Goal: Task Accomplishment & Management: Complete application form

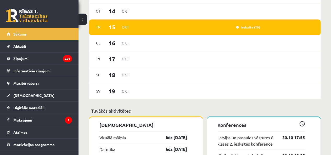
scroll to position [445, 0]
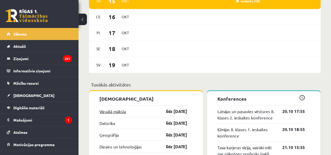
click at [113, 114] on link "Vizuālā māksla" at bounding box center [112, 111] width 26 height 6
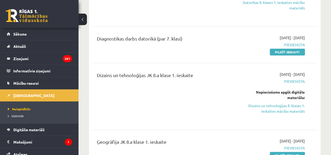
scroll to position [157, 0]
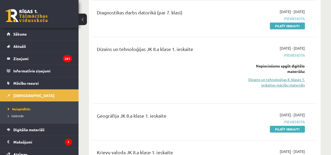
click at [277, 83] on link "Dizains un tehnoloģijas 8. klases 1. ieskaites mācību materiāls" at bounding box center [273, 82] width 64 height 11
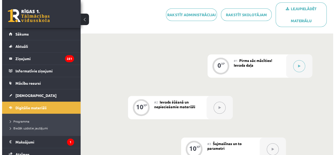
scroll to position [131, 0]
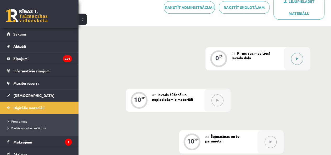
click at [297, 61] on button at bounding box center [297, 59] width 12 height 12
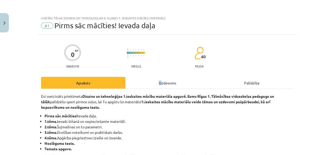
click at [158, 86] on div "Uzdevums" at bounding box center [167, 83] width 84 height 12
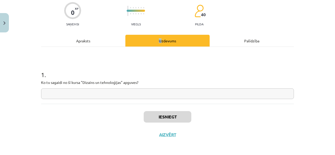
scroll to position [43, 0]
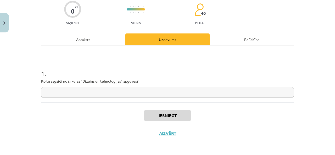
click at [142, 95] on input "text" at bounding box center [167, 92] width 253 height 11
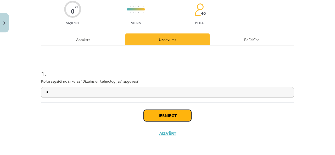
click at [165, 113] on button "Iesniegt" at bounding box center [168, 116] width 48 height 12
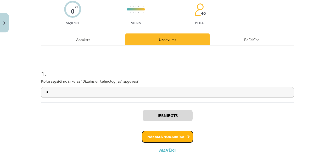
click at [160, 138] on button "Nākamā nodarbība" at bounding box center [167, 137] width 51 height 12
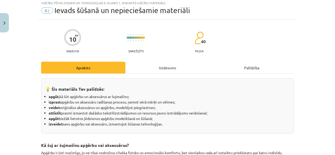
scroll to position [13, 0]
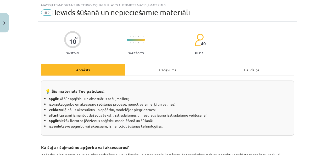
click at [165, 67] on div "Uzdevums" at bounding box center [167, 70] width 84 height 12
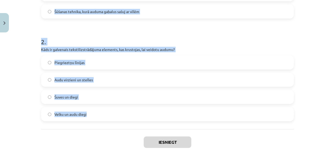
scroll to position [205, 0]
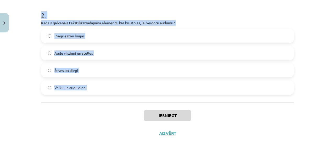
drag, startPoint x: 33, startPoint y: 80, endPoint x: 148, endPoint y: 91, distance: 115.1
click at [148, 91] on div "Mācību tēma: Dizains un tehnoloģijas 8. klases 1. ieskaites mācību materiāls #2…" at bounding box center [167, 77] width 335 height 155
copy form "1 . Kas ir tekstilmozaīka? Tehnika, kas tiek izmantota tikai aksesuāru izgatavo…"
click at [104, 89] on label "Velku un audu diegi" at bounding box center [168, 87] width 252 height 13
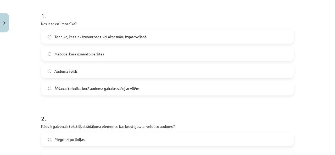
scroll to position [100, 0]
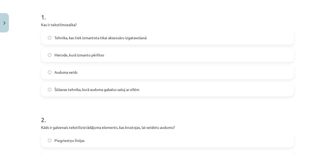
click at [140, 90] on label "Šūšanas tehnika, kurā auduma gabalus sašuj ar vīlēm" at bounding box center [168, 89] width 252 height 13
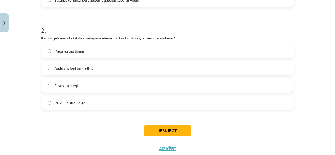
scroll to position [205, 0]
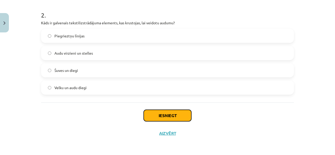
click at [177, 115] on button "Iesniegt" at bounding box center [168, 116] width 48 height 12
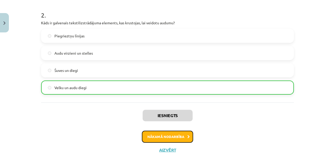
click at [161, 135] on button "Nākamā nodarbība" at bounding box center [167, 137] width 51 height 12
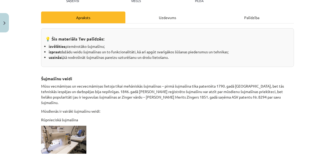
click at [158, 21] on div "Uzdevums" at bounding box center [167, 18] width 84 height 12
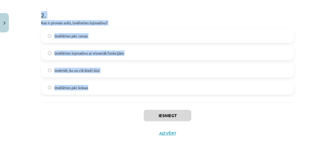
drag, startPoint x: 27, startPoint y: 107, endPoint x: 159, endPoint y: 97, distance: 133.0
click at [159, 97] on div "Mācību tēma: Dizains un tehnoloģijas 8. klases 1. ieskaites mācību materiāls #3…" at bounding box center [167, 77] width 335 height 155
drag, startPoint x: 159, startPoint y: 97, endPoint x: 193, endPoint y: 38, distance: 68.2
click at [193, 38] on label "Izvēlēties pēc cenas" at bounding box center [168, 35] width 252 height 13
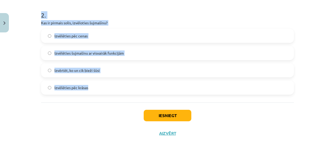
copy form "Kas ir zigzag dūriens? Dūriens, kas tiek izmantots tikai dekorēšanai Dūriens, k…"
click at [127, 71] on label "Izvērtēt, ko un cik bieži šūsi" at bounding box center [168, 70] width 252 height 13
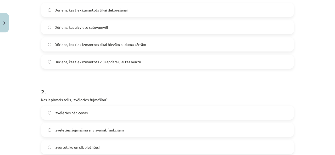
scroll to position [74, 0]
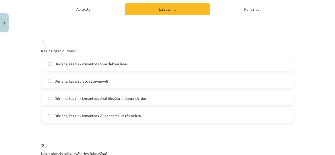
click at [139, 100] on span "Dūriens, kas tiek izmantots tikai biezām auduma kārtām" at bounding box center [100, 98] width 92 height 5
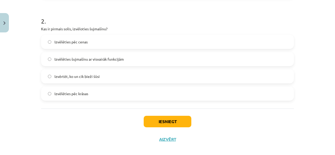
scroll to position [205, 0]
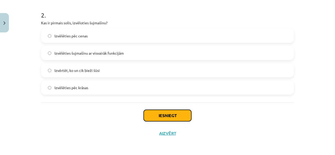
click at [167, 118] on button "Iesniegt" at bounding box center [168, 116] width 48 height 12
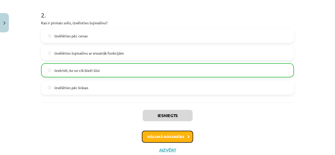
click at [153, 131] on button "Nākamā nodarbība" at bounding box center [167, 137] width 51 height 12
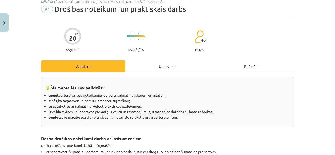
scroll to position [13, 0]
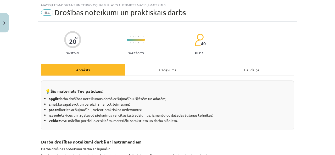
click at [154, 70] on div "Uzdevums" at bounding box center [167, 70] width 84 height 12
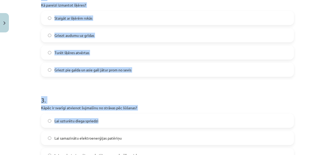
scroll to position [410, 0]
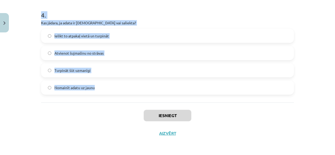
drag, startPoint x: 34, startPoint y: 103, endPoint x: 144, endPoint y: 89, distance: 110.7
click at [144, 89] on div "Mācību tēma: Dizains un tehnoloģijas 8. klases 1. ieskaites mācību materiāls #4…" at bounding box center [167, 77] width 335 height 155
copy form "1 . Kā jāglabā adata, kad to nelieto? Audumā Kabatā Adatu spilventiņā Uz galda …"
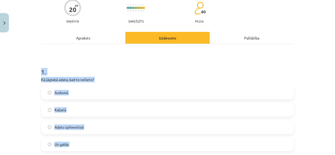
scroll to position [78, 0]
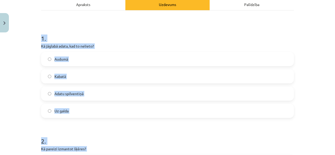
click at [111, 90] on label "Adatu spilventiņā" at bounding box center [168, 93] width 252 height 13
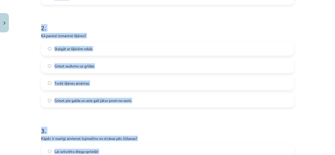
scroll to position [209, 0]
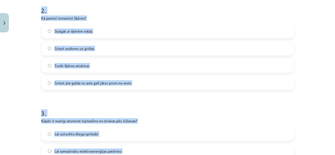
click at [139, 86] on label "Griezt pie galda un asie gali jātur prom no sevis" at bounding box center [168, 82] width 252 height 13
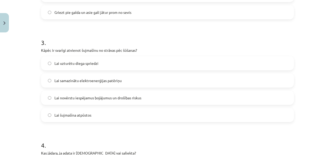
scroll to position [288, 0]
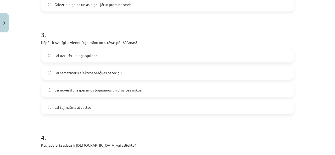
click at [115, 89] on span "Lai novērstu iespējamus bojājumus un drošības riskus" at bounding box center [97, 89] width 87 height 5
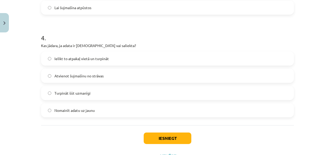
scroll to position [392, 0]
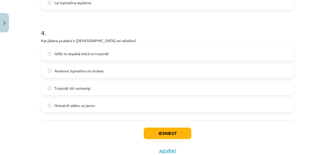
click at [103, 107] on label "Nomainīt adatu uz jaunu" at bounding box center [168, 105] width 252 height 13
click at [177, 137] on button "Iesniegt" at bounding box center [168, 134] width 48 height 12
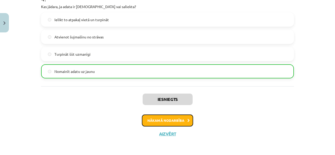
click at [174, 123] on button "Nākamā nodarbība" at bounding box center [167, 121] width 51 height 12
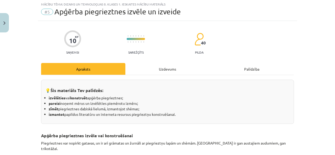
scroll to position [13, 0]
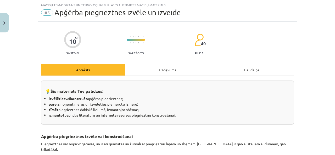
click at [152, 74] on div "Uzdevums" at bounding box center [167, 70] width 84 height 12
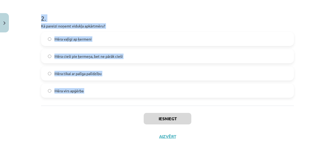
scroll to position [205, 0]
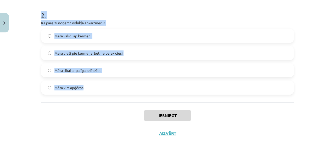
drag, startPoint x: 35, startPoint y: 103, endPoint x: 144, endPoint y: 92, distance: 109.2
click at [144, 92] on div "Mācību tēma: Dizains un tehnoloģijas 8. klases 1. ieskaites mācību materiāls #5…" at bounding box center [167, 77] width 335 height 155
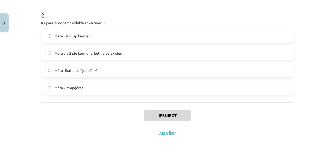
drag, startPoint x: 139, startPoint y: 104, endPoint x: 98, endPoint y: 99, distance: 40.9
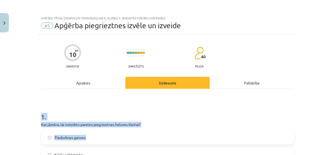
scroll to position [183, 0]
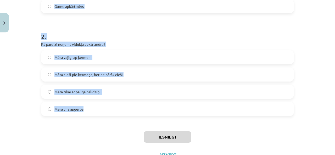
drag, startPoint x: 21, startPoint y: 103, endPoint x: 118, endPoint y: 120, distance: 97.7
click at [118, 120] on div "Mācību tēma: Dizains un tehnoloģijas 8. klases 1. ieskaites mācību materiāls #5…" at bounding box center [167, 77] width 335 height 155
copy form "1 . Kas jāmēra, lai noteiktu pareizo piegrieztnes lielumu kleitai? Piedurknes g…"
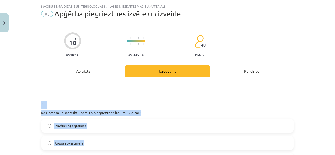
scroll to position [0, 0]
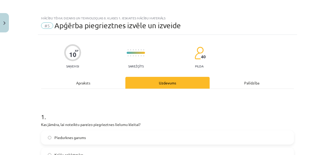
click at [9, 26] on div "Mācību tēma: Dizains un tehnoloģijas 8. klases 1. ieskaites mācību materiāls #5…" at bounding box center [167, 77] width 335 height 155
click at [1, 20] on button "Close" at bounding box center [4, 22] width 9 height 19
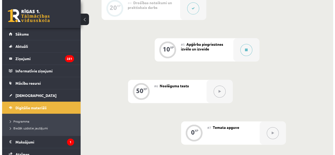
scroll to position [288, 0]
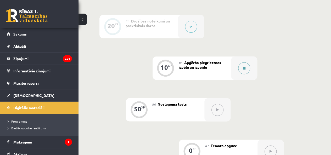
click at [245, 69] on icon at bounding box center [244, 68] width 3 height 3
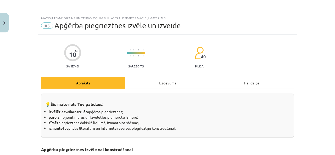
click at [153, 81] on div "Uzdevums" at bounding box center [167, 83] width 84 height 12
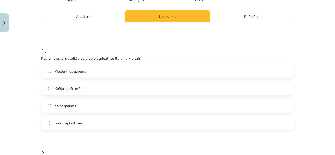
scroll to position [65, 0]
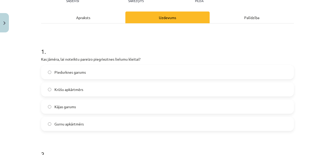
click at [109, 92] on label "Krūšu apkārtmērs" at bounding box center [168, 89] width 252 height 13
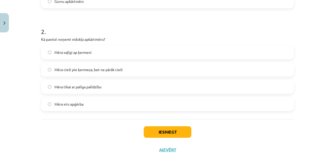
scroll to position [205, 0]
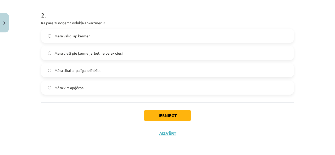
click at [105, 74] on label "Mēra tikai ar palīga palīdzību" at bounding box center [168, 70] width 252 height 13
drag, startPoint x: 165, startPoint y: 118, endPoint x: 165, endPoint y: 111, distance: 7.1
click at [164, 118] on button "Iesniegt" at bounding box center [168, 116] width 48 height 12
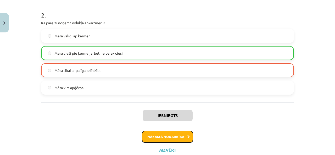
click at [159, 137] on button "Nākamā nodarbība" at bounding box center [167, 137] width 51 height 12
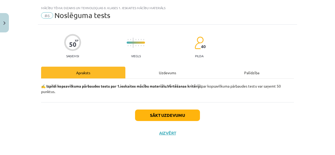
scroll to position [10, 0]
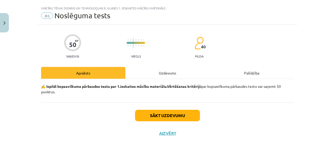
click at [149, 75] on div "Uzdevums" at bounding box center [167, 73] width 84 height 12
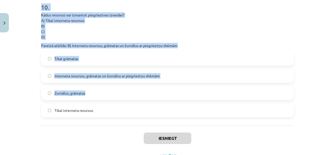
scroll to position [1040, 0]
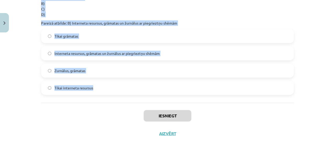
drag, startPoint x: 30, startPoint y: 12, endPoint x: 132, endPoint y: 100, distance: 135.0
click at [132, 100] on div "Mācību tēma: Dizains un tehnoloģijas 8. klases 1. ieskaites mācību materiāls #6…" at bounding box center [167, 77] width 335 height 155
copy form "1 . Kāpēc šujmašīnai ir svarīgi pedāļa spiediens? Lai šujmašīna nestrādātu pārā…"
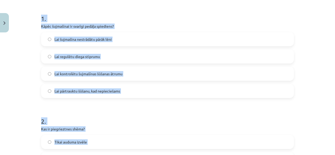
scroll to position [46, 0]
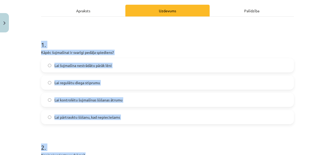
click at [133, 95] on label "Lai kontrolētu šujmašīnas šūšanas ātrumu" at bounding box center [168, 99] width 252 height 13
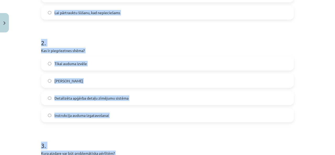
scroll to position [177, 0]
click at [134, 98] on label "Detalizēta apģērba detaļu zīmējumu sistēma" at bounding box center [168, 98] width 252 height 13
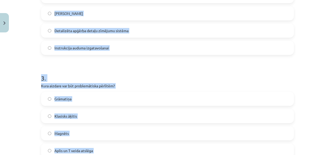
scroll to position [255, 0]
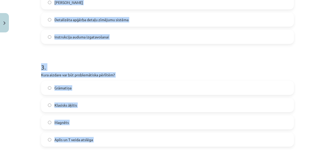
click at [93, 139] on label "Aplis un T veida atslēga" at bounding box center [168, 139] width 252 height 13
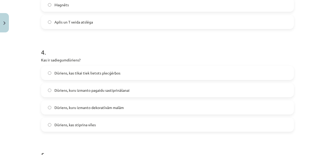
scroll to position [386, 0]
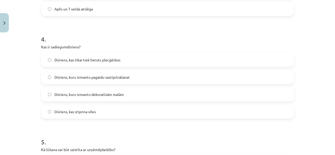
click at [131, 94] on label "Dūriens, kuru izmanto dekoratīvām malām" at bounding box center [168, 94] width 252 height 13
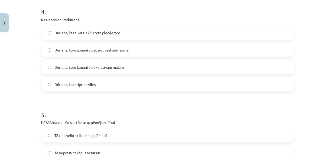
scroll to position [464, 0]
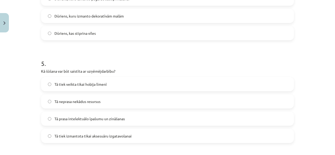
click at [124, 119] on label "Tā prasa intelektuālo īpašumu un zināšanas" at bounding box center [168, 118] width 252 height 13
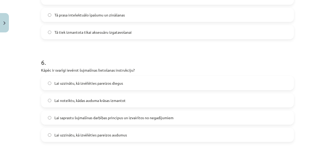
scroll to position [569, 0]
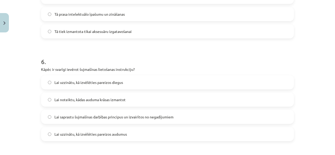
click at [138, 122] on label "Lai saprastu šujmašīnas darbības principus un izvairītos no negadījumiem" at bounding box center [168, 116] width 252 height 13
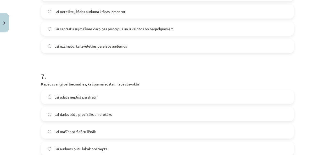
scroll to position [700, 0]
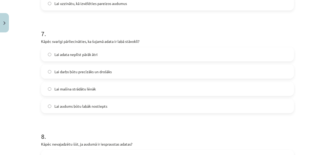
click at [115, 53] on label "Lai adata neplīst pārāk ātri" at bounding box center [168, 54] width 252 height 13
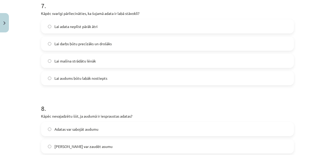
scroll to position [778, 0]
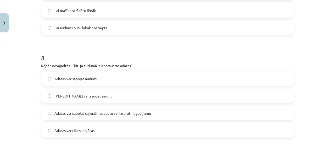
click at [122, 113] on span "Adatas var sabojāt šujmašīnas adatu vai izraisīt negadījumu" at bounding box center [102, 113] width 97 height 5
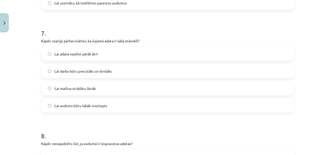
scroll to position [700, 0]
click at [116, 73] on label "Lai darbs būtu precīzāks un drošāks" at bounding box center [168, 71] width 252 height 13
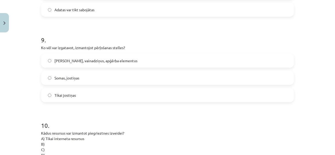
scroll to position [909, 0]
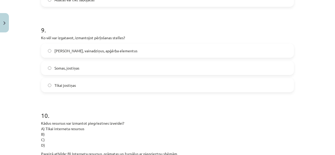
click at [95, 54] on label "Jostas, vainadziņus, apģērba elementus" at bounding box center [168, 50] width 252 height 13
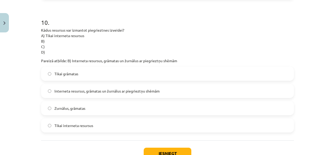
scroll to position [1014, 0]
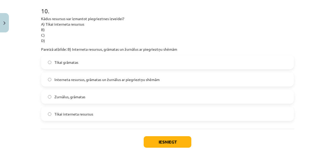
click at [97, 79] on span "Interneta resursus, grāmatas un žurnālus ar piegrieztņu shēmām" at bounding box center [106, 79] width 105 height 5
click at [161, 140] on button "Iesniegt" at bounding box center [168, 142] width 48 height 12
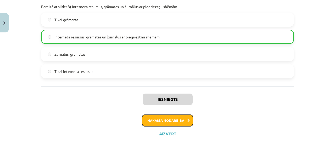
click at [169, 121] on button "Nākamā nodarbība" at bounding box center [167, 121] width 51 height 12
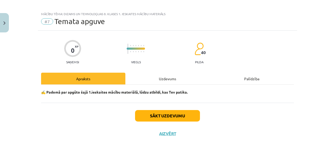
click at [148, 80] on div "Uzdevums" at bounding box center [167, 79] width 84 height 12
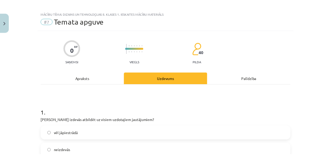
scroll to position [507, 0]
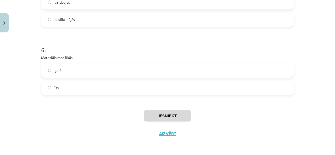
click at [143, 81] on label "īss" at bounding box center [168, 87] width 252 height 13
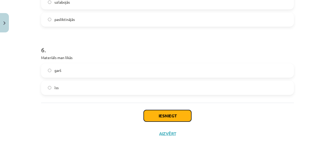
click at [162, 112] on button "Iesniegt" at bounding box center [168, 116] width 48 height 12
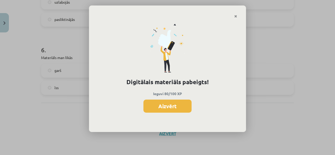
drag, startPoint x: 183, startPoint y: 103, endPoint x: 172, endPoint y: 136, distance: 34.2
click at [182, 105] on button "Aizvērt" at bounding box center [167, 106] width 48 height 13
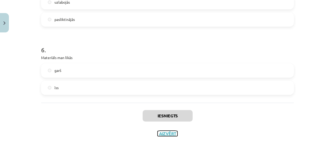
click at [163, 132] on button "Aizvērt" at bounding box center [167, 133] width 20 height 5
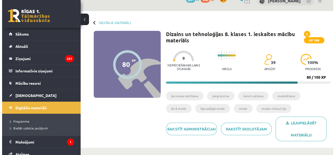
scroll to position [0, 0]
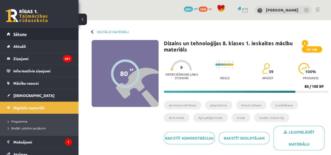
click at [38, 34] on link "Sākums" at bounding box center [39, 34] width 65 height 12
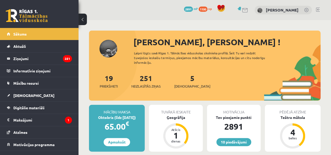
drag, startPoint x: 0, startPoint y: 0, endPoint x: 160, endPoint y: 34, distance: 163.2
click at [160, 34] on div at bounding box center [204, 33] width 231 height 5
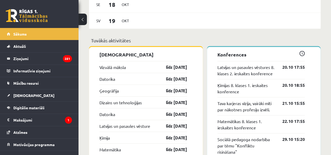
scroll to position [523, 0]
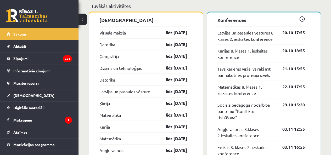
click at [124, 70] on link "Dizains un tehnoloģijas" at bounding box center [120, 68] width 42 height 6
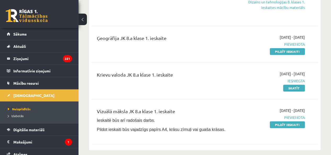
scroll to position [235, 0]
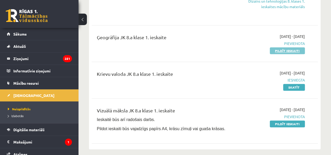
click at [285, 52] on link "Pildīt ieskaiti" at bounding box center [287, 50] width 35 height 7
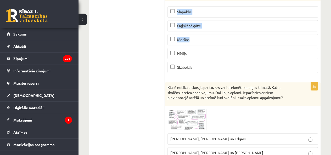
scroll to position [210, 0]
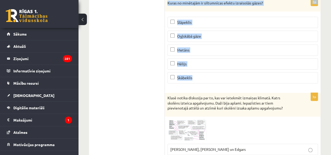
drag, startPoint x: 167, startPoint y: 24, endPoint x: 251, endPoint y: 78, distance: 99.8
click at [251, 78] on form "1p Kāda ir vidējā gaisa temperatūra uz Zemes? Aptuveni 15 grādi C Aptuveni 19 g…" at bounding box center [242, 157] width 145 height 546
copy form "Kāda ir vidējā gaisa temperatūra uz Zemes? Aptuveni 15 grādi C Aptuveni 19 grād…"
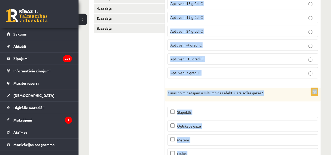
scroll to position [105, 0]
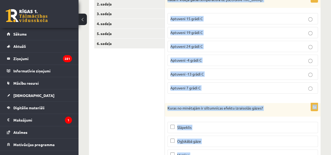
drag, startPoint x: 222, startPoint y: 22, endPoint x: 218, endPoint y: 27, distance: 6.1
click at [222, 22] on label "Aptuveni 15 grādi C" at bounding box center [242, 18] width 150 height 11
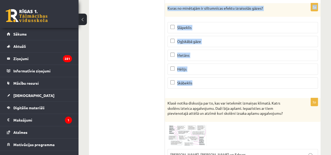
scroll to position [209, 0]
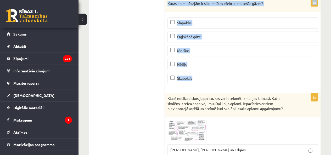
click at [204, 34] on p "Ogļskābā gāze" at bounding box center [242, 36] width 145 height 5
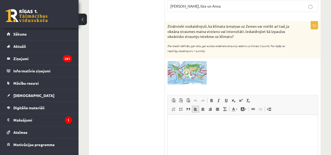
scroll to position [445, 0]
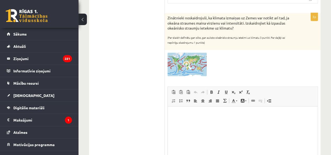
click at [181, 48] on div "3p Zinātnieki noskaidrojuši, ka klimata izmaiņas uz Zemes var notikt arī tad, j…" at bounding box center [243, 104] width 156 height 183
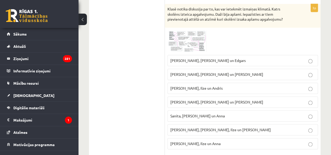
scroll to position [288, 0]
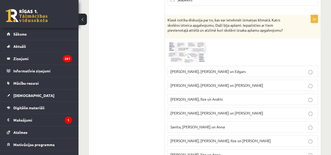
click at [183, 47] on img at bounding box center [186, 52] width 39 height 22
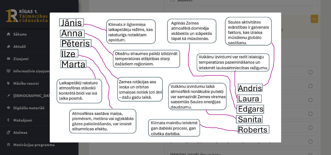
click at [291, 83] on div at bounding box center [165, 77] width 331 height 155
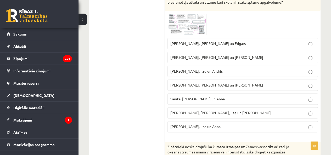
scroll to position [314, 0]
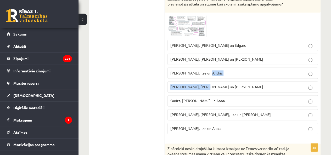
drag, startPoint x: 223, startPoint y: 73, endPoint x: 227, endPoint y: 84, distance: 11.3
click at [224, 80] on fieldset "Pēteris, Andris un Edgars Sanita, Laura un Pēteris Roberts, Ilze un Andris Laur…" at bounding box center [242, 86] width 150 height 99
click at [225, 84] on p "Laura, Anna un Jānis" at bounding box center [242, 86] width 145 height 5
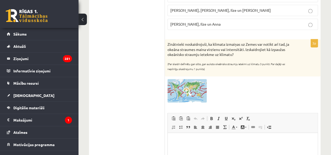
scroll to position [418, 0]
click at [188, 82] on img at bounding box center [186, 91] width 39 height 24
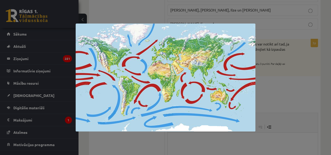
click at [303, 92] on div at bounding box center [165, 77] width 331 height 155
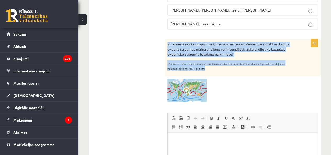
drag, startPoint x: 166, startPoint y: 38, endPoint x: 252, endPoint y: 66, distance: 90.7
click at [252, 66] on div "Zinātnieki noskaidrojuši, ka klimata izmaiņas uz Zemes var notikt arī tad, ja o…" at bounding box center [243, 57] width 156 height 37
copy div "Zinātnieki noskaidrojuši, ka klimata izmaiņas uz Zemes var notikt arī tad, ja o…"
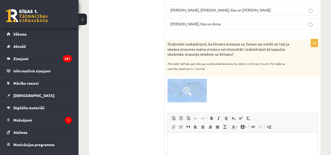
drag, startPoint x: 239, startPoint y: 105, endPoint x: 167, endPoint y: 84, distance: 75.1
click at [167, 84] on div "3p Zinātnieki noskaidrojuši, ka klimata izmaiņas uz Zemes var notikt arī tad, j…" at bounding box center [243, 130] width 156 height 183
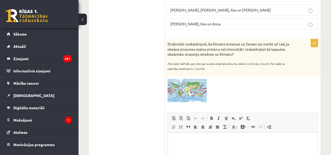
drag, startPoint x: 145, startPoint y: 83, endPoint x: 279, endPoint y: 92, distance: 133.6
click at [285, 92] on div at bounding box center [242, 91] width 150 height 24
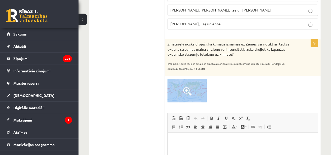
drag, startPoint x: 269, startPoint y: 90, endPoint x: 169, endPoint y: 82, distance: 100.8
click at [169, 82] on div at bounding box center [242, 91] width 150 height 24
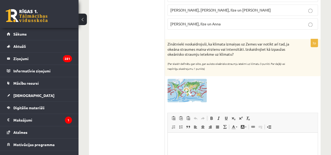
drag, startPoint x: 210, startPoint y: 90, endPoint x: 182, endPoint y: 96, distance: 28.8
click at [182, 96] on img at bounding box center [186, 91] width 39 height 24
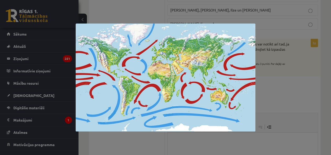
click at [225, 93] on img at bounding box center [166, 78] width 180 height 108
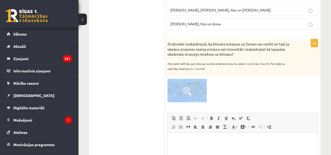
drag, startPoint x: 226, startPoint y: 90, endPoint x: 178, endPoint y: 88, distance: 48.1
click at [178, 88] on div at bounding box center [242, 91] width 150 height 24
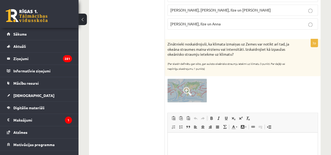
click at [206, 139] on p "Визуальный текстовый редактор, wiswyg-editor-user-answer-47433815726420" at bounding box center [242, 140] width 139 height 5
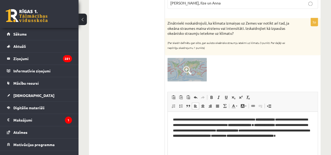
scroll to position [477, 0]
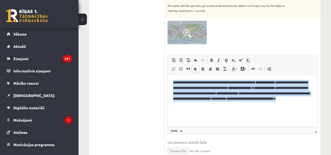
drag, startPoint x: 272, startPoint y: 108, endPoint x: 340, endPoint y: 144, distance: 76.8
click at [172, 75] on html "**********" at bounding box center [243, 94] width 150 height 38
click at [210, 58] on span at bounding box center [211, 60] width 4 height 4
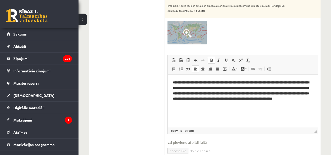
click at [209, 58] on span at bounding box center [211, 60] width 4 height 4
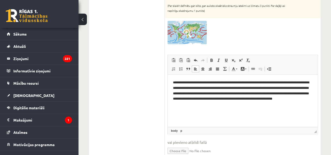
click at [239, 112] on html "**********" at bounding box center [243, 94] width 150 height 38
click at [240, 92] on p "**********" at bounding box center [242, 93] width 139 height 27
drag, startPoint x: 241, startPoint y: 92, endPoint x: 201, endPoint y: 92, distance: 39.5
click at [201, 92] on p "**********" at bounding box center [242, 93] width 139 height 27
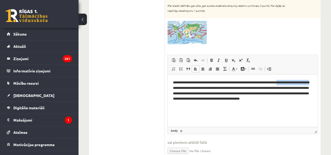
drag, startPoint x: 213, startPoint y: 86, endPoint x: 172, endPoint y: 87, distance: 41.6
click at [172, 87] on html "**********" at bounding box center [243, 94] width 150 height 38
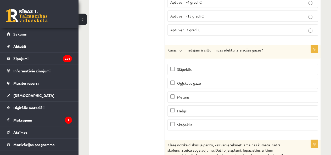
scroll to position [189, 0]
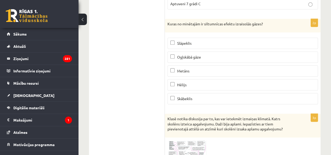
click at [192, 68] on p "Metāns" at bounding box center [242, 70] width 145 height 5
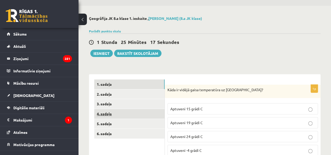
scroll to position [0, 0]
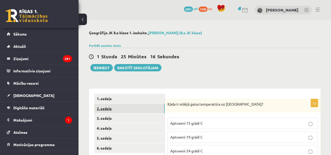
click at [132, 108] on link "2. sadaļa" at bounding box center [129, 109] width 70 height 10
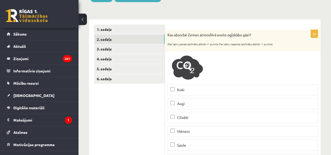
scroll to position [17, 0]
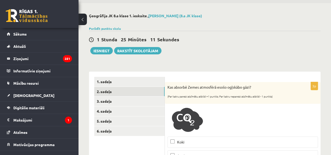
click at [188, 125] on img at bounding box center [186, 119] width 39 height 27
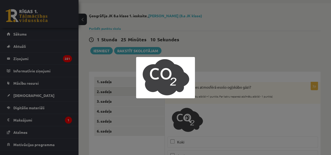
click at [223, 126] on div at bounding box center [165, 77] width 331 height 155
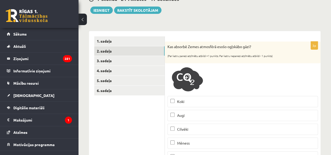
scroll to position [69, 0]
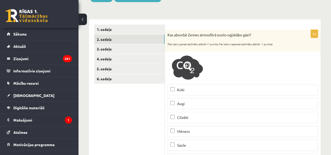
click at [191, 66] on span at bounding box center [187, 67] width 8 height 8
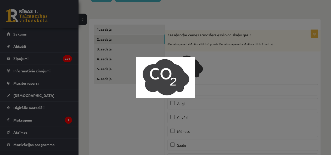
click at [211, 79] on div at bounding box center [165, 77] width 331 height 155
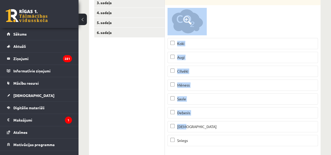
scroll to position [148, 0]
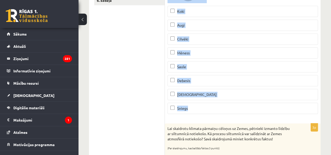
drag, startPoint x: 169, startPoint y: 7, endPoint x: 224, endPoint y: 110, distance: 116.8
click at [224, 110] on div "3p Kas absorbē Zemes atmosfērā esošo ogļskābo gāzi? (Par katru pareizi atzīmētu…" at bounding box center [243, 34] width 156 height 167
copy div "as absorbē Zemes atmosfērā esošo ogļskābo gāzi? (Par katru pareizi atzīmētu atb…"
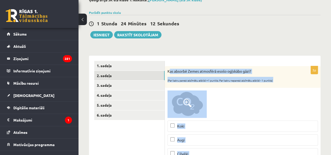
scroll to position [105, 0]
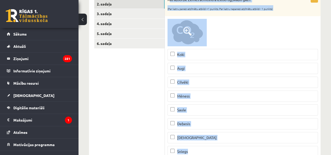
click at [194, 59] on label "Koki" at bounding box center [242, 54] width 150 height 11
click at [195, 69] on p "Augi" at bounding box center [242, 68] width 145 height 5
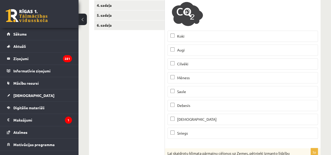
scroll to position [131, 0]
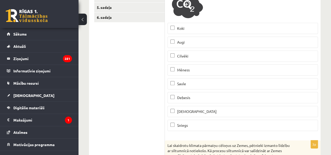
click at [194, 112] on p "Jūra" at bounding box center [242, 111] width 145 height 5
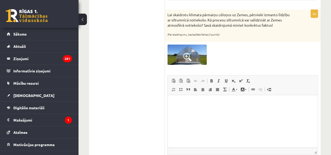
scroll to position [235, 0]
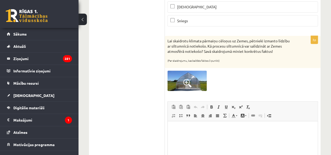
click at [194, 86] on img at bounding box center [186, 81] width 39 height 20
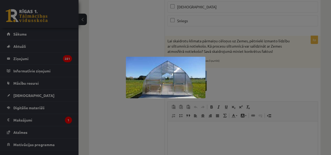
click at [225, 94] on div at bounding box center [165, 77] width 331 height 155
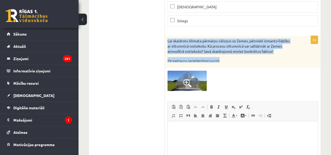
drag, startPoint x: 166, startPoint y: 38, endPoint x: 225, endPoint y: 64, distance: 63.9
click at [225, 64] on div "Lai skaidrotu klimata pārmaiņu cēloņus uz Zemes, pētnieki izmanto līdzību ar si…" at bounding box center [243, 52] width 156 height 32
copy div "Lai skaidrotu klimata pārmaiņu cēloņus uz Zemes, pētnieki izmanto līdzību ar si…"
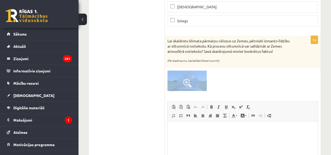
drag, startPoint x: 222, startPoint y: 84, endPoint x: 180, endPoint y: 82, distance: 41.9
click at [180, 82] on div at bounding box center [242, 81] width 150 height 20
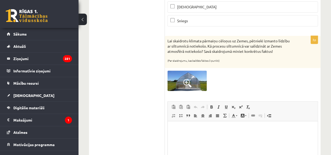
click at [224, 78] on div at bounding box center [242, 81] width 150 height 20
click at [327, 151] on div at bounding box center [327, 151] width 0 height 0
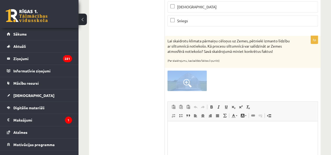
drag, startPoint x: 255, startPoint y: 82, endPoint x: 175, endPoint y: 81, distance: 79.5
click at [174, 79] on div at bounding box center [242, 81] width 150 height 20
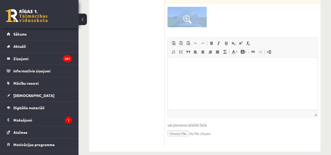
scroll to position [305, 0]
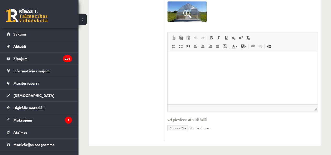
drag, startPoint x: 126, startPoint y: 78, endPoint x: 174, endPoint y: 27, distance: 70.1
click at [194, 68] on html at bounding box center [243, 60] width 150 height 16
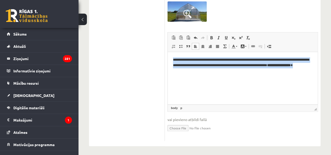
drag, startPoint x: 211, startPoint y: 75, endPoint x: 171, endPoint y: 56, distance: 45.2
click at [171, 56] on html "**********" at bounding box center [243, 65] width 150 height 27
click at [210, 36] on span at bounding box center [211, 38] width 4 height 4
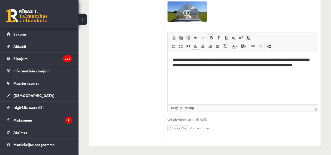
click at [210, 36] on span at bounding box center [211, 38] width 4 height 4
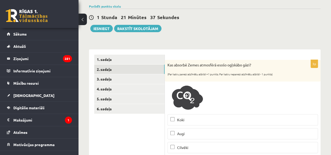
scroll to position [69, 0]
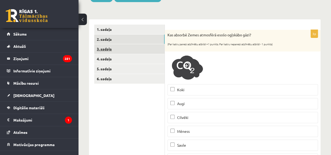
click at [137, 47] on link "3. sadaļa" at bounding box center [129, 49] width 70 height 10
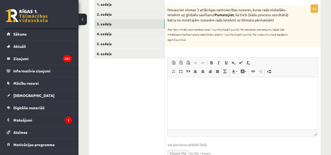
scroll to position [95, 0]
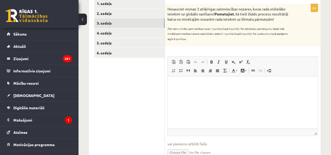
drag, startPoint x: 166, startPoint y: 7, endPoint x: 210, endPoint y: 39, distance: 54.5
click at [210, 39] on div "Nosauciet vismaz 3 atšķirīgas saimniecības nozares, kuras rada vislielāko ietek…" at bounding box center [243, 25] width 156 height 42
copy div "Nosauciet vismaz 3 atšķirīgas saimniecības nozares, kuras rada vislielāko ietek…"
click at [177, 85] on p "Визуальный текстовый редактор, wiswyg-editor-user-answer-47433802904480" at bounding box center [242, 84] width 139 height 5
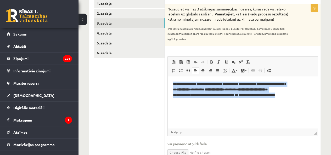
drag, startPoint x: 306, startPoint y: 101, endPoint x: 162, endPoint y: 82, distance: 145.5
click at [168, 82] on html "**********" at bounding box center [243, 92] width 150 height 32
click at [209, 60] on span at bounding box center [211, 62] width 4 height 4
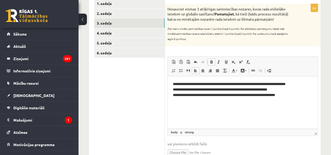
click at [209, 60] on span at bounding box center [211, 62] width 4 height 4
click at [178, 84] on p "**********" at bounding box center [242, 90] width 139 height 16
click at [179, 90] on p "**********" at bounding box center [242, 90] width 139 height 16
click at [179, 95] on p "**********" at bounding box center [242, 90] width 139 height 16
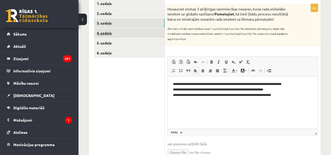
click at [134, 34] on link "4. sadaļa" at bounding box center [129, 33] width 70 height 10
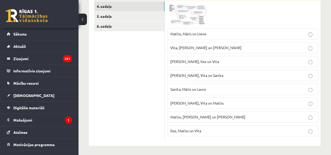
scroll to position [70, 0]
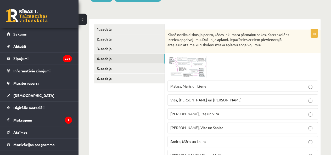
click at [196, 70] on img at bounding box center [186, 67] width 39 height 22
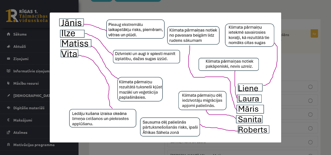
click at [284, 89] on div at bounding box center [165, 77] width 331 height 155
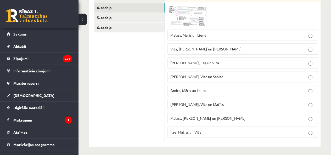
scroll to position [122, 0]
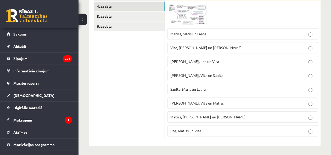
click at [234, 105] on fieldset "Matīss, Māris un Liene Vita, Liene un Roberts Jānis, Ilze un Vita Laura, Vita u…" at bounding box center [242, 82] width 150 height 112
click at [239, 116] on p "Matīss, Roberts un Jānis" at bounding box center [242, 116] width 145 height 5
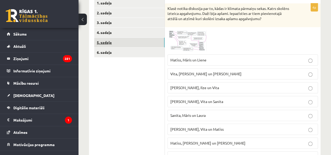
click at [138, 44] on link "5. sadaļa" at bounding box center [129, 43] width 70 height 10
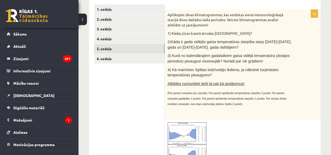
scroll to position [78, 0]
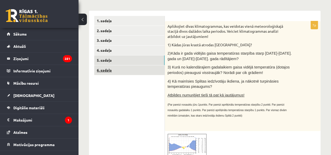
click at [112, 70] on link "6. sadaļa" at bounding box center [129, 70] width 70 height 10
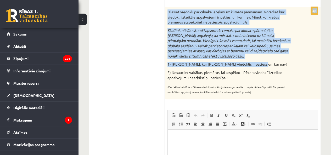
scroll to position [187, 0]
drag, startPoint x: 166, startPoint y: 73, endPoint x: 267, endPoint y: 91, distance: 101.9
click at [267, 90] on form "1p Kura no darbībām rada vislielāko ietekmi uz klimata pārmaiņām? Dārzeņu, kas …" at bounding box center [242, 63] width 145 height 312
copy form "Kura no darbībām rada vislielāko ietekmi uz klimata pārmaiņām? Dārzeņu, kas aud…"
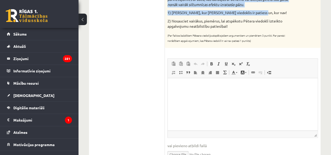
scroll to position [239, 0]
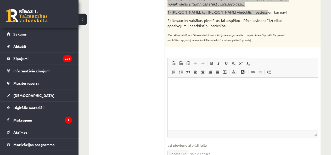
click at [176, 93] on html at bounding box center [243, 86] width 150 height 16
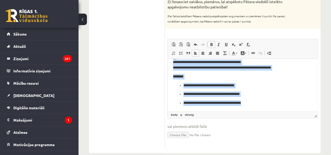
scroll to position [265, 0]
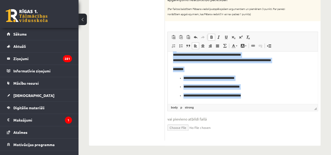
drag, startPoint x: 171, startPoint y: 58, endPoint x: 260, endPoint y: 99, distance: 99.0
click at [260, 99] on html "**********" at bounding box center [243, 68] width 150 height 71
click at [210, 35] on span at bounding box center [211, 37] width 4 height 4
click at [177, 83] on ul "**********" at bounding box center [242, 87] width 139 height 23
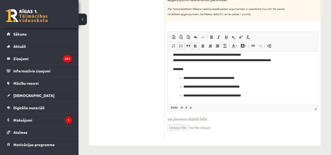
click at [182, 79] on ul "**********" at bounding box center [242, 87] width 139 height 23
drag, startPoint x: 14, startPoint y: 0, endPoint x: 180, endPoint y: 46, distance: 172.7
click at [180, 44] on span at bounding box center [181, 46] width 4 height 4
drag, startPoint x: 183, startPoint y: 85, endPoint x: 182, endPoint y: 66, distance: 18.8
click at [183, 85] on ul "**********" at bounding box center [242, 91] width 139 height 14
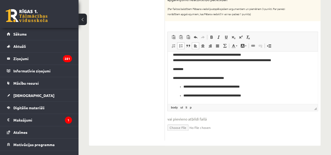
click at [183, 44] on span at bounding box center [181, 46] width 4 height 4
click at [182, 95] on ul "**********" at bounding box center [242, 95] width 139 height 5
click at [182, 45] on span at bounding box center [181, 46] width 4 height 4
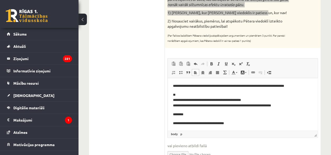
scroll to position [239, 0]
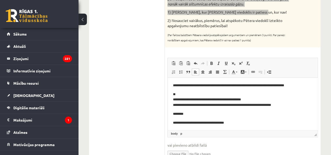
click at [179, 100] on p "**********" at bounding box center [240, 100] width 135 height 16
click at [176, 104] on p "**********" at bounding box center [240, 100] width 135 height 16
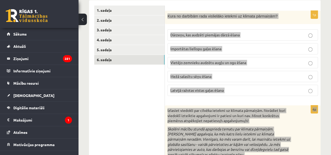
scroll to position [82, 0]
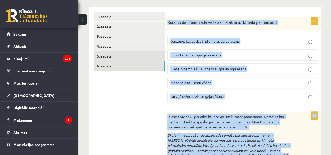
click at [128, 57] on link "5. sadaļa" at bounding box center [129, 56] width 70 height 10
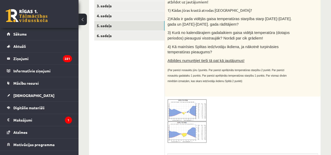
scroll to position [134, 0]
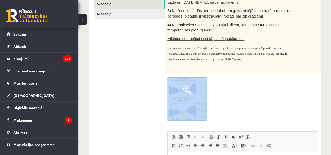
drag, startPoint x: 227, startPoint y: 105, endPoint x: 179, endPoint y: 91, distance: 49.5
click at [179, 91] on div at bounding box center [242, 99] width 150 height 44
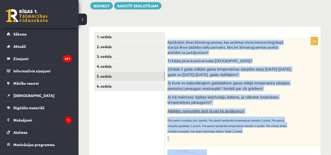
scroll to position [108, 0]
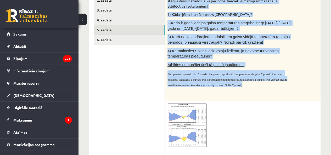
drag, startPoint x: 180, startPoint y: 73, endPoint x: 276, endPoint y: 86, distance: 96.5
click at [276, 86] on div "Aplūkojiet divas klimatogrammas, kas veidotas vienā meteoroloģiskajā stacijā di…" at bounding box center [243, 46] width 156 height 110
copy div "Aplūkojiet divas klimatogrammas, kas veidotas vienā meteoroloģiskajā stacijā di…"
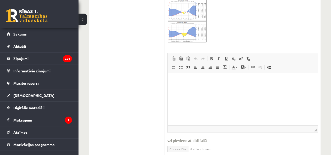
scroll to position [235, 0]
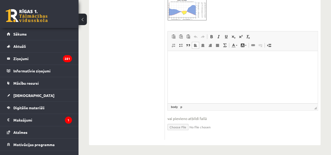
click at [178, 67] on html at bounding box center [243, 59] width 150 height 16
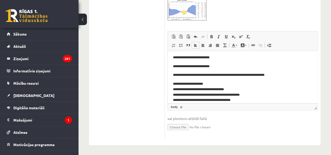
scroll to position [0, 0]
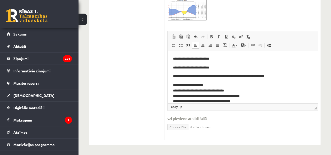
click at [179, 75] on p "**********" at bounding box center [240, 75] width 135 height 5
click at [190, 76] on p "**********" at bounding box center [240, 75] width 135 height 5
click at [224, 76] on p "**********" at bounding box center [240, 75] width 135 height 5
drag, startPoint x: 272, startPoint y: 77, endPoint x: 223, endPoint y: 78, distance: 49.5
click at [223, 78] on p "**********" at bounding box center [240, 75] width 135 height 5
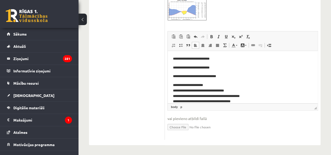
click at [213, 76] on p "**********" at bounding box center [240, 75] width 135 height 5
click at [191, 68] on p "**********" at bounding box center [240, 67] width 135 height 5
click at [179, 67] on p "**********" at bounding box center [240, 67] width 135 height 5
click at [201, 57] on p "**********" at bounding box center [240, 58] width 135 height 5
click at [179, 57] on p "**********" at bounding box center [240, 58] width 135 height 5
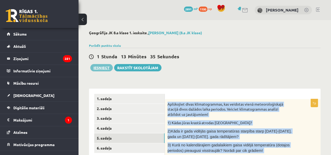
click at [105, 68] on button "Iesniegt" at bounding box center [101, 67] width 22 height 7
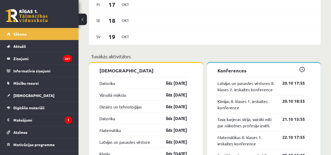
scroll to position [523, 0]
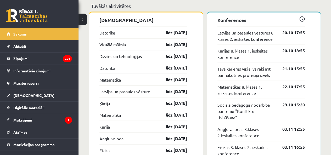
click at [110, 79] on link "Matemātika" at bounding box center [109, 80] width 21 height 6
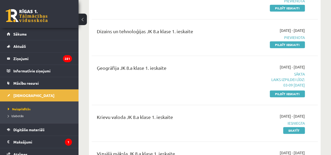
scroll to position [183, 0]
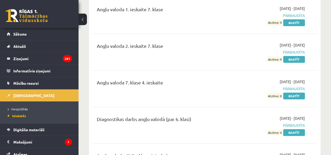
scroll to position [78, 0]
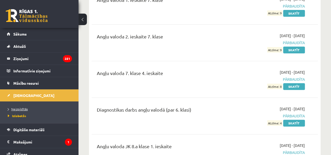
click at [14, 107] on span "Neizpildītās" at bounding box center [18, 109] width 20 height 4
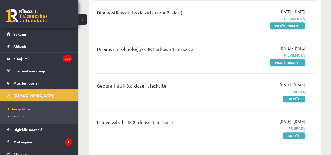
scroll to position [131, 0]
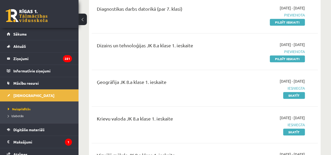
scroll to position [157, 0]
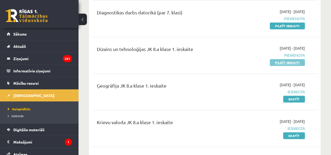
click at [292, 59] on link "Pildīt ieskaiti" at bounding box center [287, 62] width 35 height 7
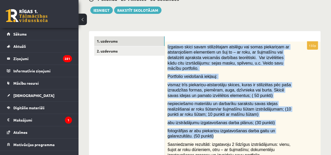
scroll to position [183, 0]
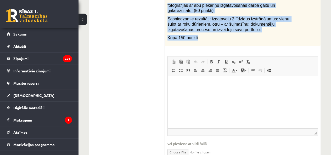
drag, startPoint x: 167, startPoint y: 51, endPoint x: 209, endPoint y: 33, distance: 45.6
copy div "Izgatavo skici savam stilizētajam atslēgu vai somas piekariņam ar atstarojošiem…"
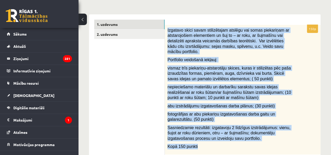
scroll to position [52, 0]
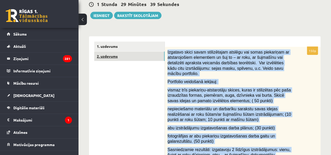
click at [123, 56] on link "2. uzdevums" at bounding box center [129, 57] width 70 height 10
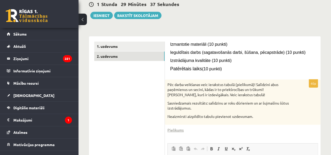
scroll to position [0, 0]
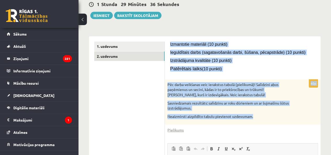
drag, startPoint x: 166, startPoint y: 42, endPoint x: 274, endPoint y: 115, distance: 130.6
click at [274, 115] on div "Izmantotie materiāli (10 punkti) Ieguldītais darbs (sagatavošanās darbi, šūšana…" at bounding box center [243, 146] width 156 height 221
copy form "Izmantotie materiāli (10 punkti) Ieguldītais darbs (sagatavošanās darbi, šūšana…"
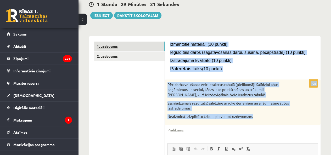
click at [128, 47] on link "1. uzdevums" at bounding box center [129, 47] width 70 height 10
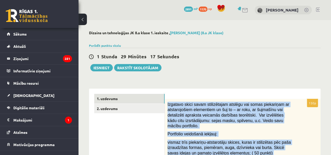
drag, startPoint x: 221, startPoint y: 111, endPoint x: 167, endPoint y: 97, distance: 55.3
copy div "Izgatavo skici savam stilizētajam atslēgu vai somas piekariņam ar atstarojošiem…"
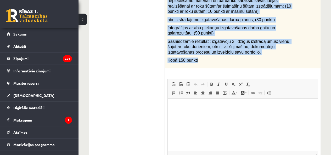
scroll to position [183, 0]
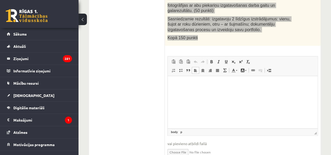
click at [188, 92] on html at bounding box center [243, 84] width 150 height 16
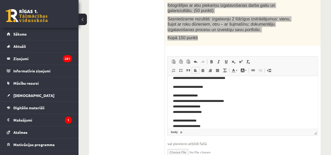
scroll to position [0, 0]
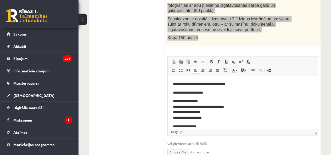
click at [175, 84] on p "**********" at bounding box center [240, 83] width 135 height 5
click at [177, 92] on p "**********" at bounding box center [240, 92] width 135 height 5
click at [204, 95] on p "**********" at bounding box center [240, 92] width 135 height 5
click at [203, 102] on p "**********" at bounding box center [240, 110] width 135 height 22
click at [175, 101] on p "**********" at bounding box center [240, 110] width 135 height 22
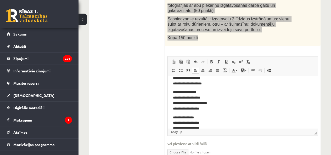
scroll to position [26, 0]
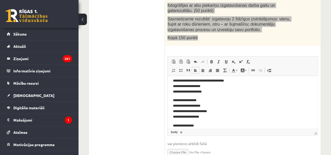
click at [204, 100] on p "**********" at bounding box center [240, 109] width 135 height 22
click at [174, 100] on p "**********" at bounding box center [240, 109] width 135 height 22
click at [175, 100] on p "**********" at bounding box center [240, 109] width 135 height 22
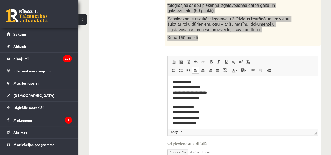
scroll to position [52, 0]
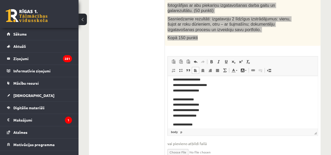
click at [201, 99] on p "**********" at bounding box center [240, 108] width 135 height 22
click at [175, 99] on p "**********" at bounding box center [240, 108] width 135 height 22
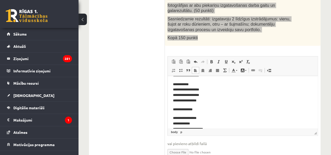
scroll to position [78, 0]
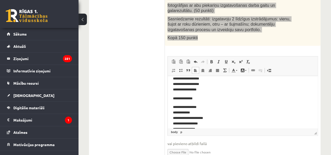
click at [176, 98] on p "**********" at bounding box center [240, 98] width 135 height 5
click at [204, 107] on p "**********" at bounding box center [240, 121] width 135 height 33
click at [176, 106] on p "**********" at bounding box center [240, 121] width 135 height 33
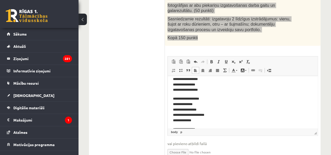
scroll to position [131, 0]
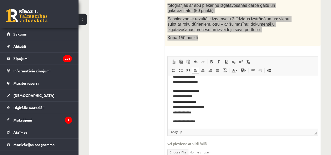
click at [207, 90] on p "**********" at bounding box center [240, 101] width 135 height 27
click at [174, 92] on p "**********" at bounding box center [240, 101] width 135 height 27
click at [176, 91] on p "**********" at bounding box center [240, 101] width 135 height 27
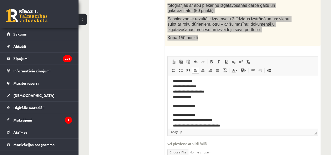
scroll to position [157, 0]
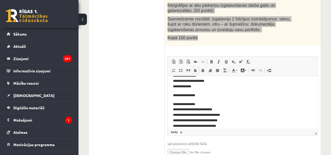
click at [177, 96] on p "**********" at bounding box center [240, 95] width 135 height 5
click at [174, 104] on p "**********" at bounding box center [240, 115] width 135 height 27
click at [175, 104] on p "**********" at bounding box center [240, 115] width 135 height 27
click at [198, 104] on p "**********" at bounding box center [240, 115] width 135 height 27
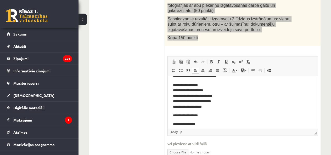
scroll to position [209, 0]
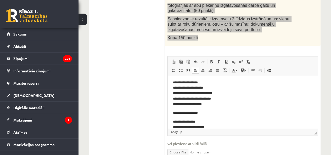
click at [205, 82] on p "**********" at bounding box center [240, 93] width 135 height 27
click at [175, 81] on p "**********" at bounding box center [240, 93] width 135 height 27
click at [176, 112] on p "**********" at bounding box center [240, 112] width 135 height 5
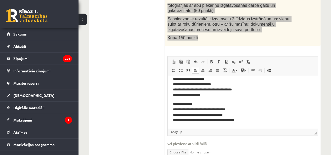
scroll to position [232, 0]
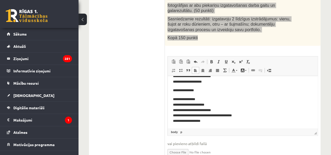
click at [201, 100] on p "**********" at bounding box center [240, 110] width 135 height 27
click at [176, 99] on p "**********" at bounding box center [240, 110] width 135 height 27
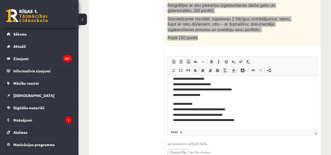
click at [196, 104] on p "**********" at bounding box center [240, 112] width 135 height 22
click at [174, 103] on p "**********" at bounding box center [240, 112] width 135 height 22
click at [175, 103] on p "**********" at bounding box center [240, 112] width 135 height 22
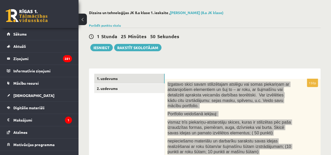
scroll to position [20, 0]
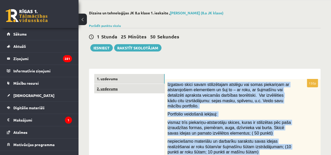
click at [139, 89] on link "2. uzdevums" at bounding box center [129, 89] width 70 height 10
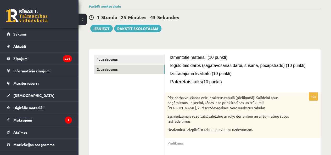
scroll to position [46, 0]
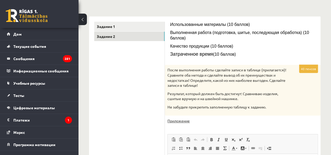
click at [171, 118] on font "Приложение" at bounding box center [178, 120] width 22 height 5
click at [186, 118] on font "Приложение" at bounding box center [178, 120] width 22 height 5
click at [156, 82] on ul "Задание 1 Задание 2" at bounding box center [129, 132] width 71 height 221
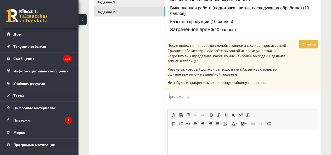
scroll to position [124, 0]
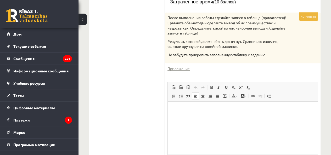
click at [182, 107] on p "Визуальный текстовый редактор, wiswyg-editor-user-answer-47433977263520" at bounding box center [242, 109] width 139 height 5
drag, startPoint x: 292, startPoint y: 102, endPoint x: 165, endPoint y: 103, distance: 126.9
click at [168, 103] on html "**********" at bounding box center [243, 109] width 150 height 16
click at [179, 111] on p "Визуальный текстовый редактор, wiswyg-editor-user-answer-47433977263520" at bounding box center [242, 109] width 139 height 5
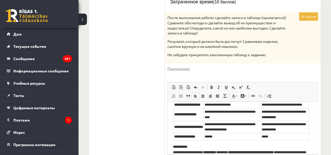
scroll to position [0, 0]
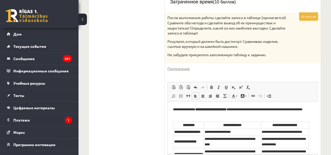
click at [197, 117] on body "**********" at bounding box center [242, 154] width 139 height 95
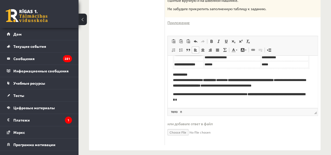
scroll to position [171, 0]
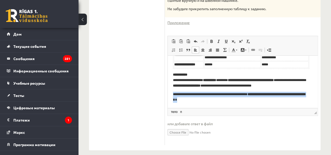
drag, startPoint x: 172, startPoint y: 95, endPoint x: 220, endPoint y: 108, distance: 49.9
click at [220, 108] on html "**********" at bounding box center [243, 55] width 150 height 106
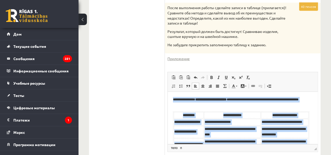
scroll to position [118, 0]
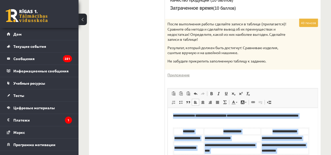
drag, startPoint x: 297, startPoint y: 141, endPoint x: 171, endPoint y: 112, distance: 129.7
click at [171, 112] on html "**********" at bounding box center [243, 158] width 150 height 100
click at [215, 90] on link "Курсив Комбинация клавиш Ctrl+I" at bounding box center [218, 93] width 7 height 7
click at [219, 92] on span at bounding box center [219, 94] width 4 height 4
click at [213, 90] on link "Смелый Комбинация клавиш Ctrl+B" at bounding box center [211, 93] width 7 height 7
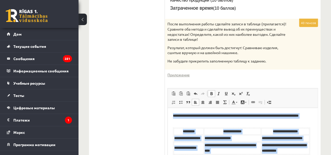
click at [214, 90] on link "Смелый Комбинация клавиш Ctrl+B" at bounding box center [211, 93] width 7 height 7
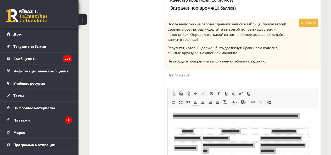
click at [140, 90] on ul "Задание 1 Задание 2" at bounding box center [129, 87] width 71 height 222
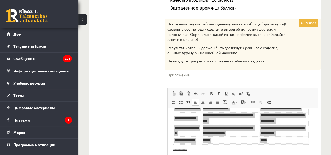
scroll to position [52, 0]
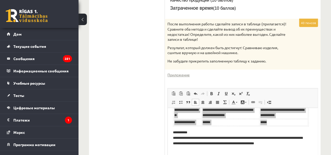
click at [133, 118] on ul "Задание 1 Задание 2" at bounding box center [129, 87] width 71 height 222
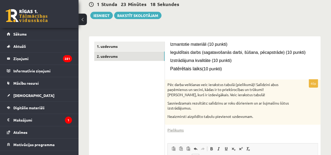
drag, startPoint x: 139, startPoint y: 78, endPoint x: 144, endPoint y: 86, distance: 9.8
click at [139, 78] on ul "1. uzdevums 2. uzdevums" at bounding box center [129, 147] width 71 height 211
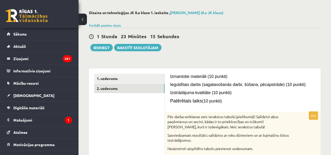
scroll to position [8, 0]
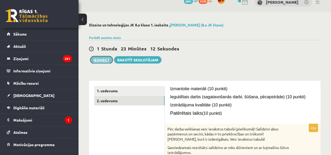
click at [102, 60] on button "Iesniegt" at bounding box center [101, 59] width 22 height 7
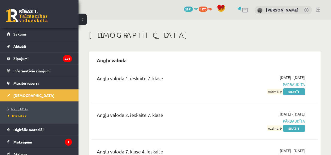
click at [24, 107] on link "Neizpildītās" at bounding box center [40, 109] width 65 height 5
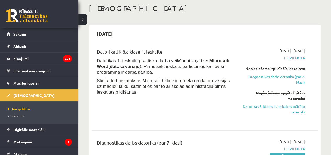
scroll to position [26, 0]
